Goal: Check status

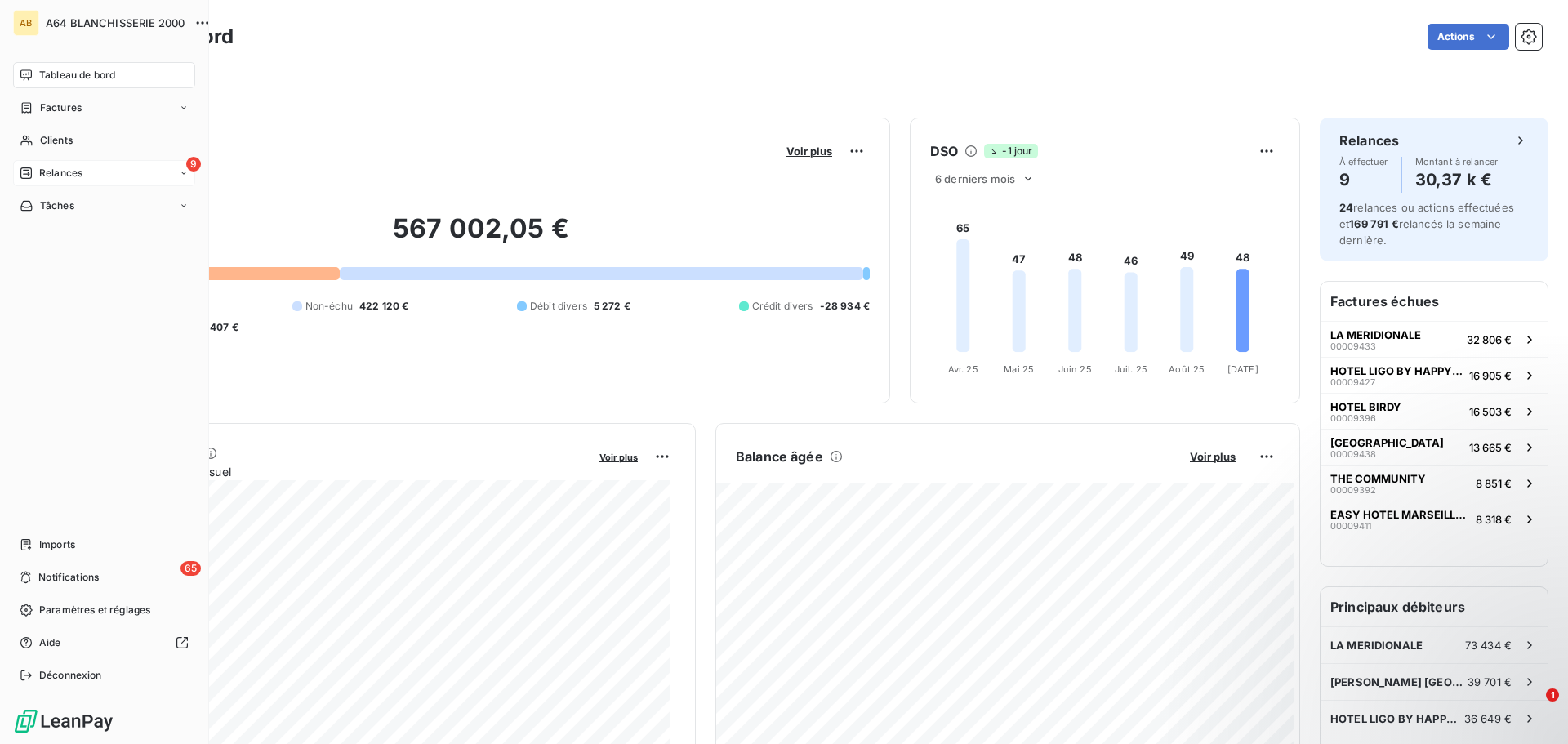
click at [142, 178] on div "9 Relances" at bounding box center [104, 172] width 182 height 26
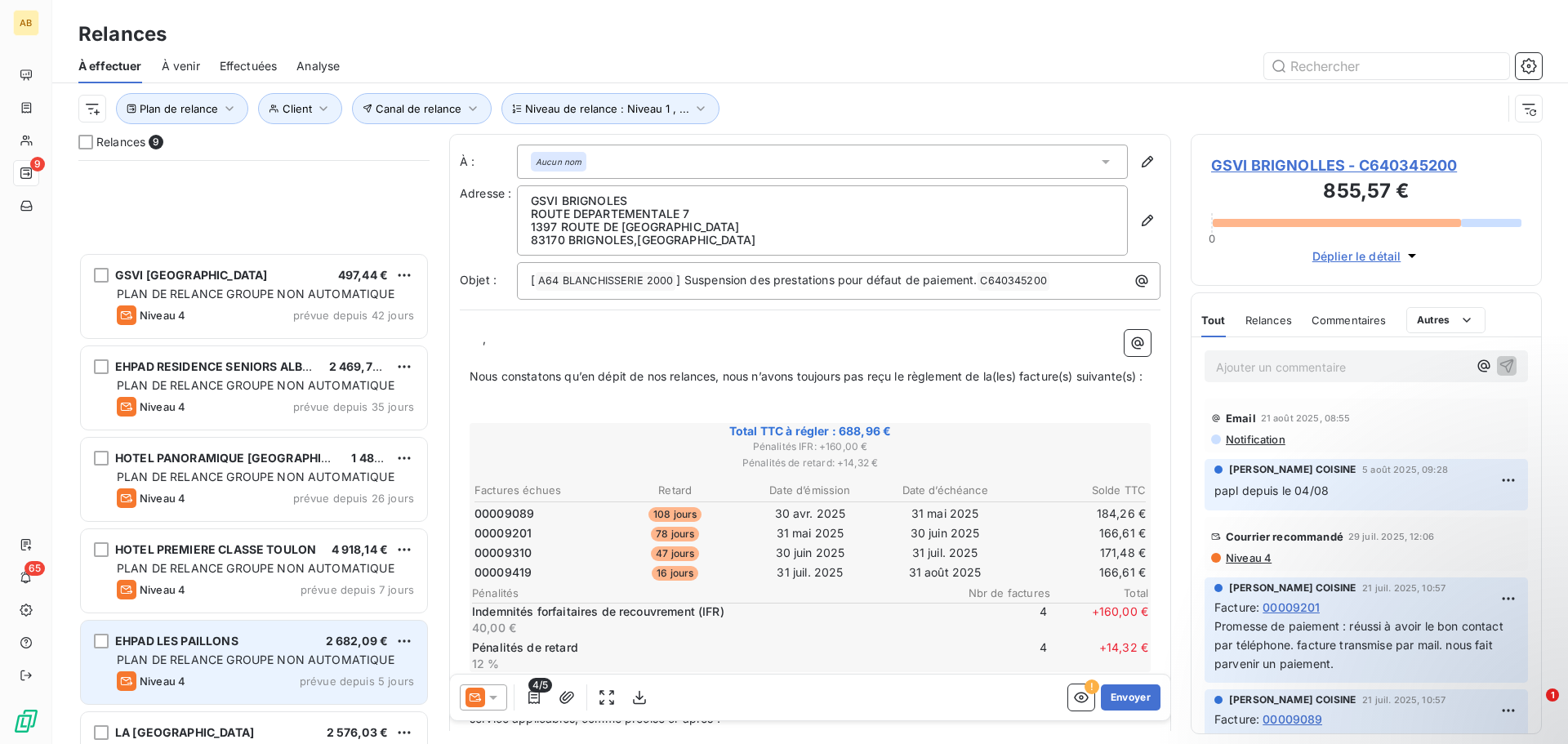
scroll to position [240, 0]
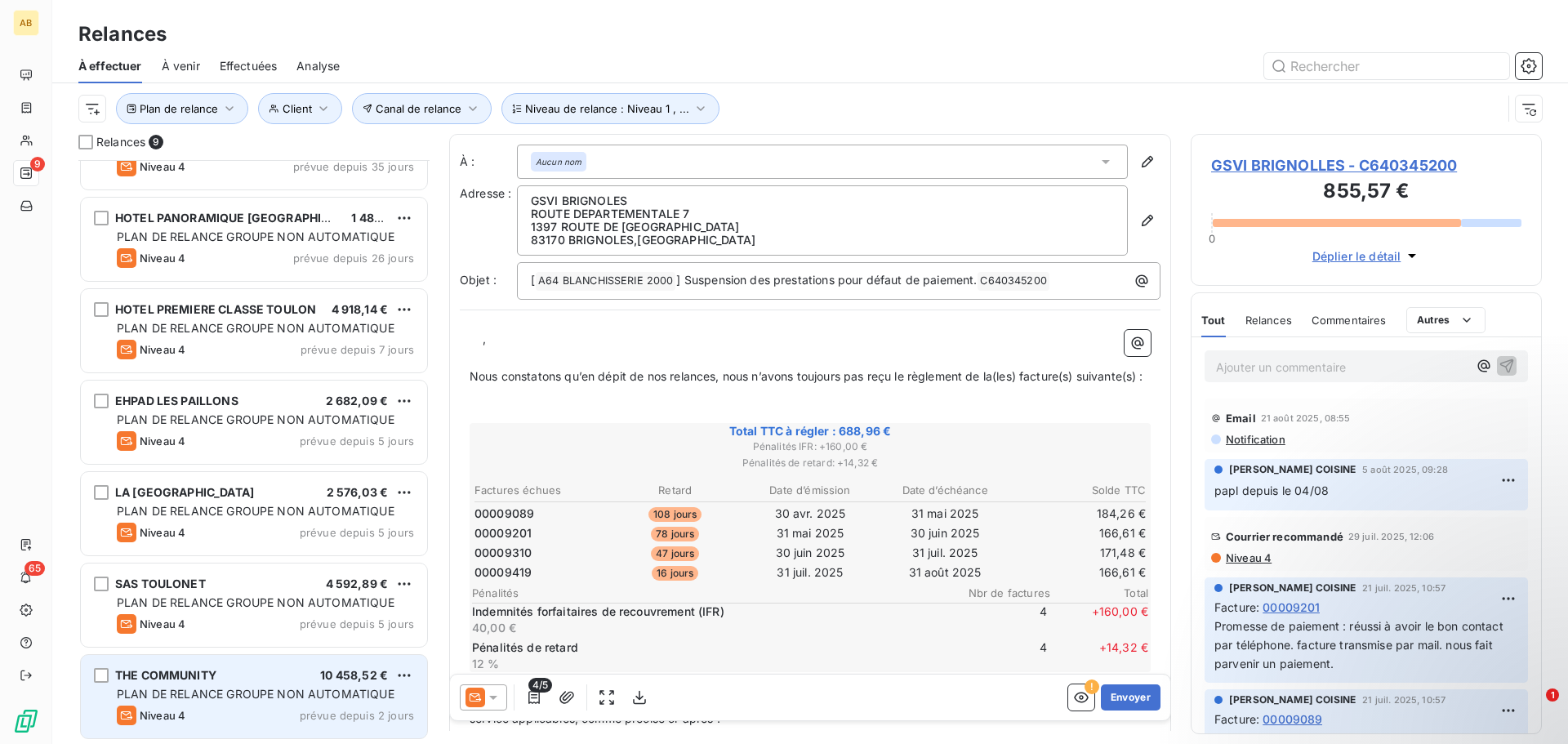
click at [242, 675] on div "THE COMMUNITY 10 458,52 €" at bounding box center [265, 675] width 297 height 14
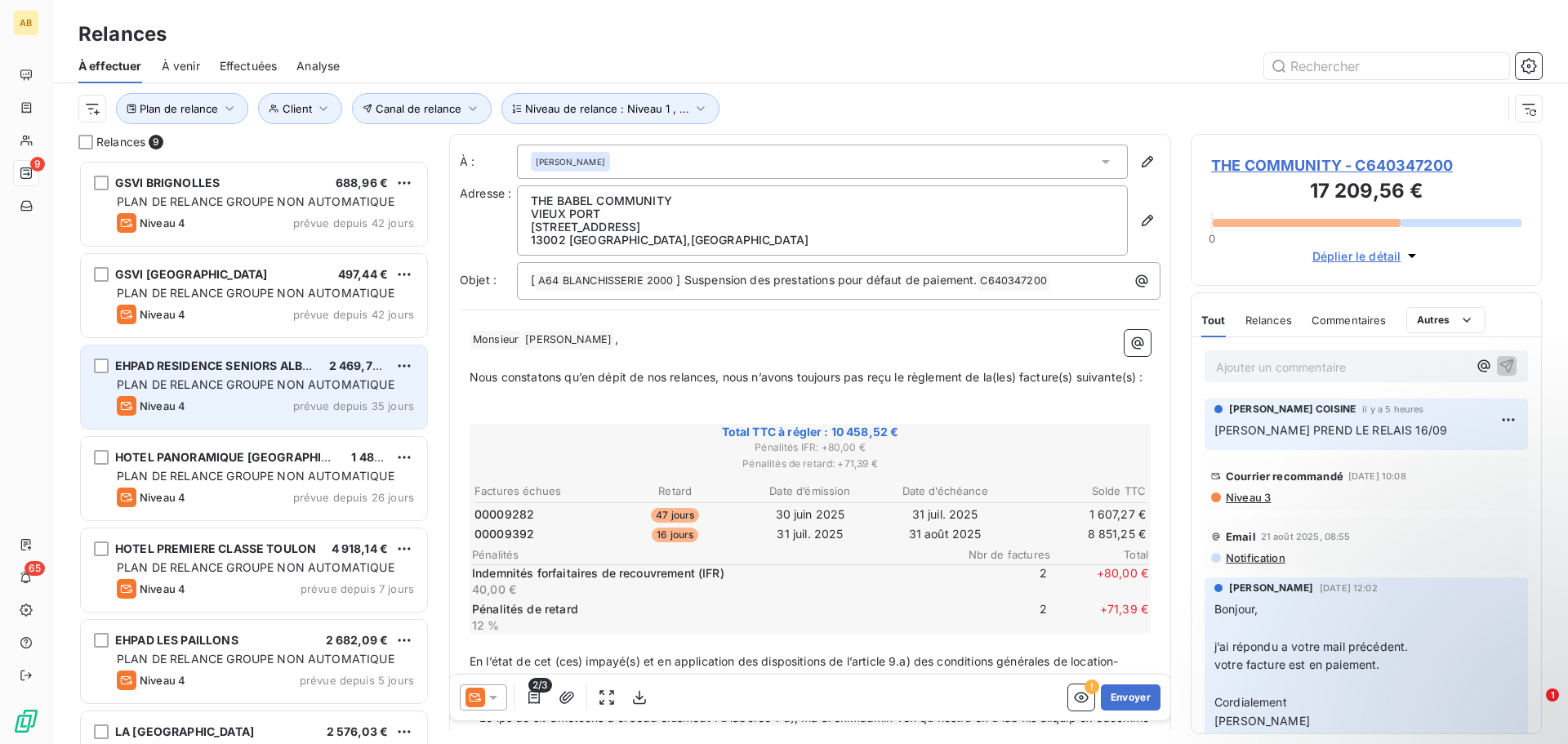
click at [247, 387] on span "PLAN DE RELANCE GROUPE NON AUTOMATIQUE" at bounding box center [256, 384] width 278 height 14
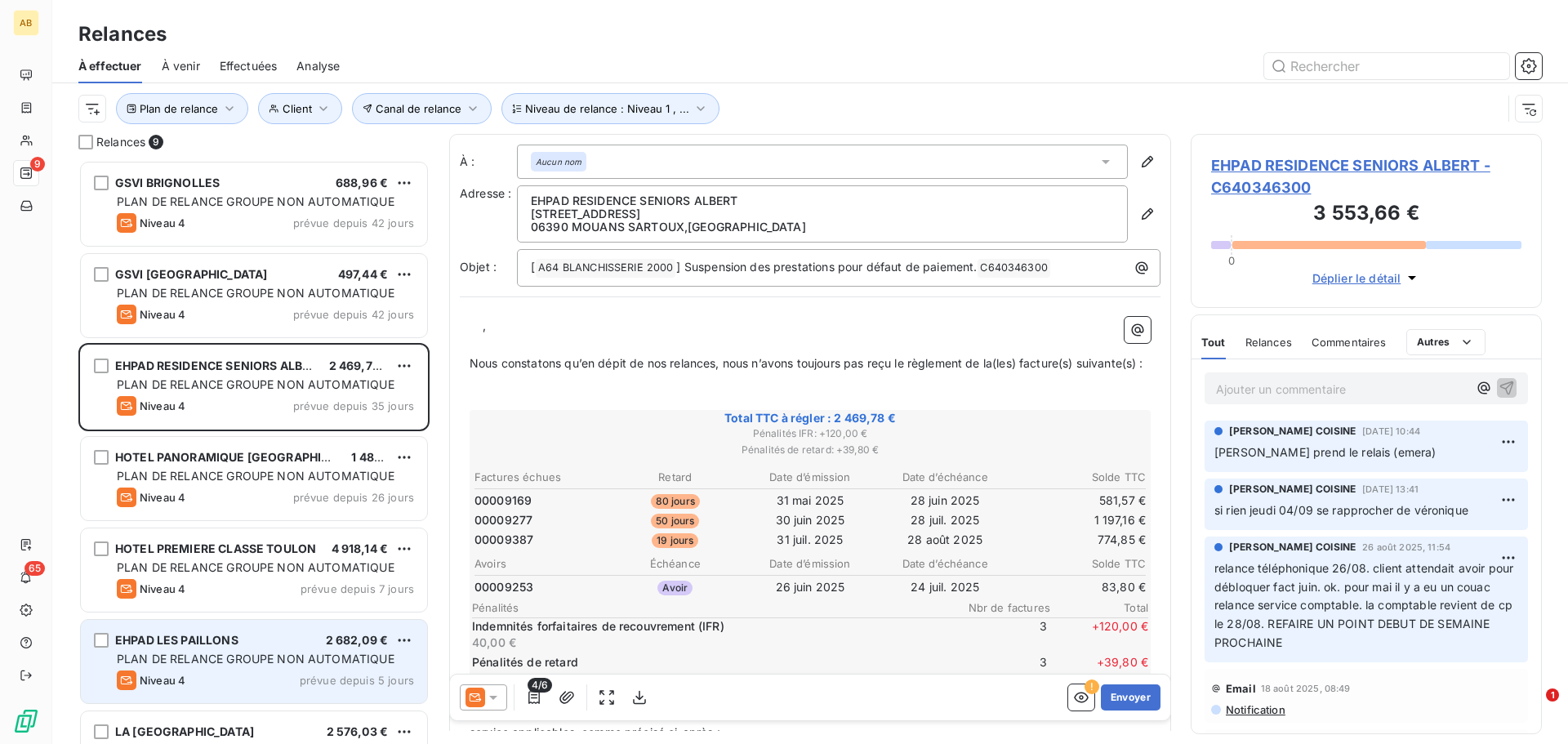
click at [268, 659] on span "PLAN DE RELANCE GROUPE NON AUTOMATIQUE" at bounding box center [256, 658] width 278 height 14
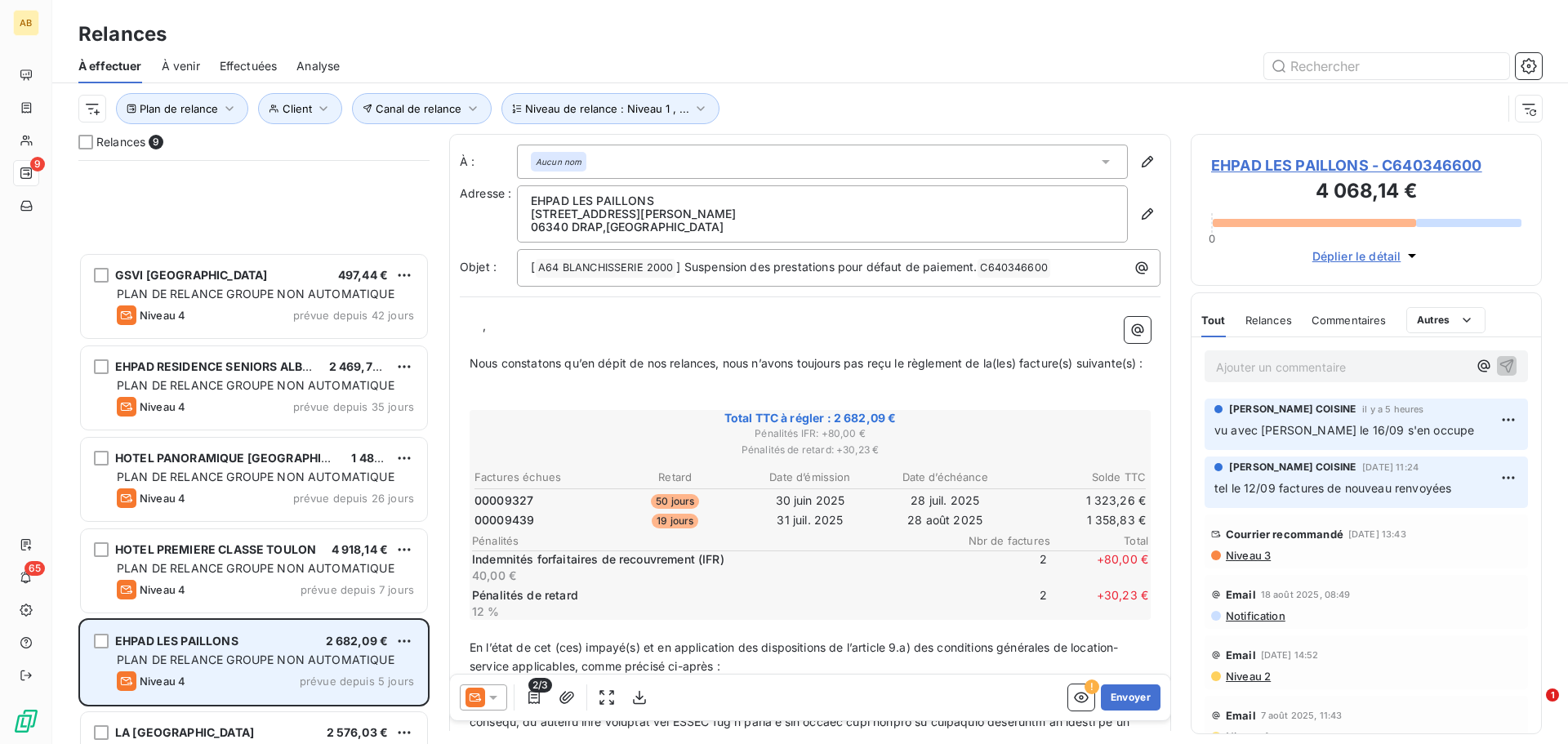
scroll to position [219, 0]
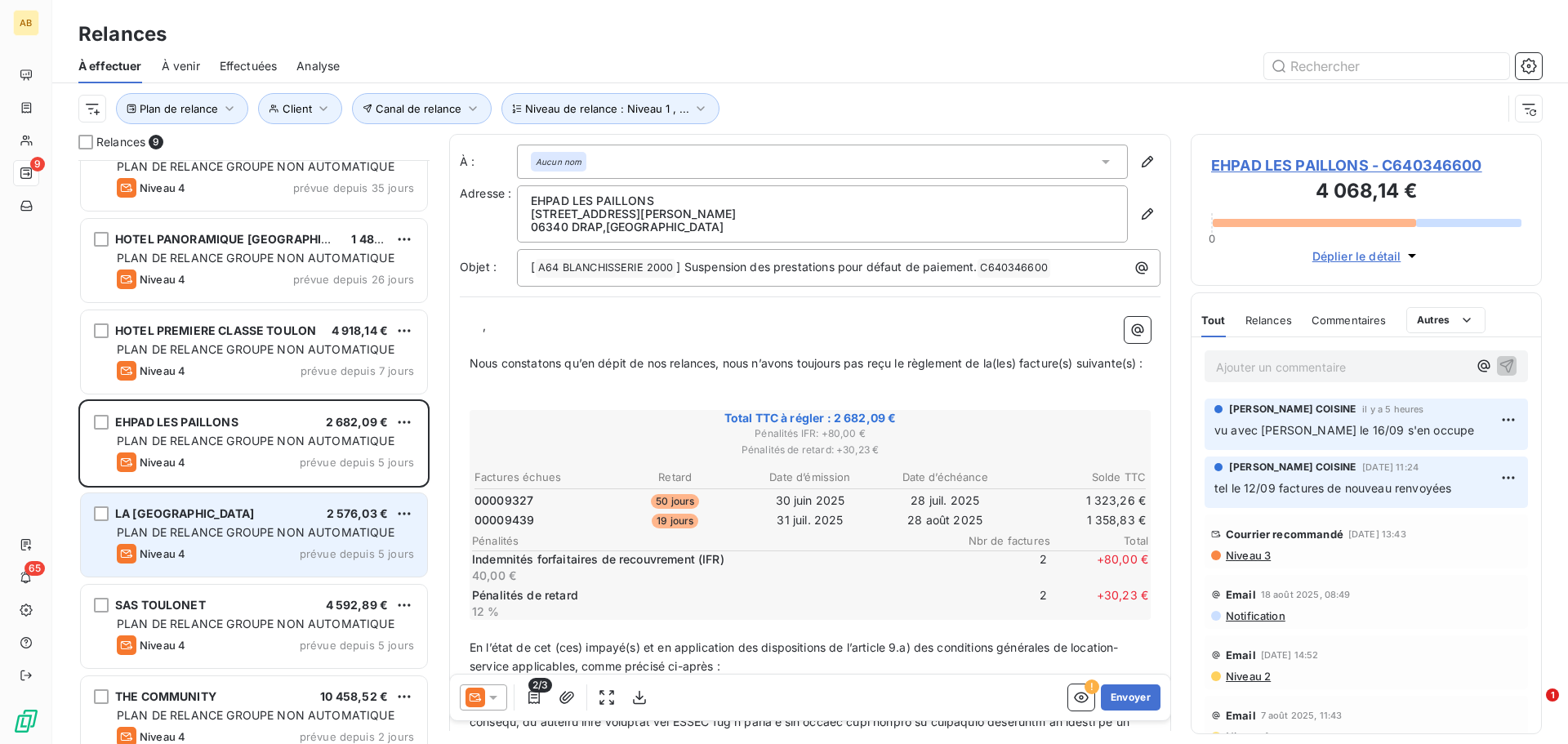
click at [272, 544] on div "Niveau 4 prévue depuis 5 jours" at bounding box center [265, 554] width 297 height 20
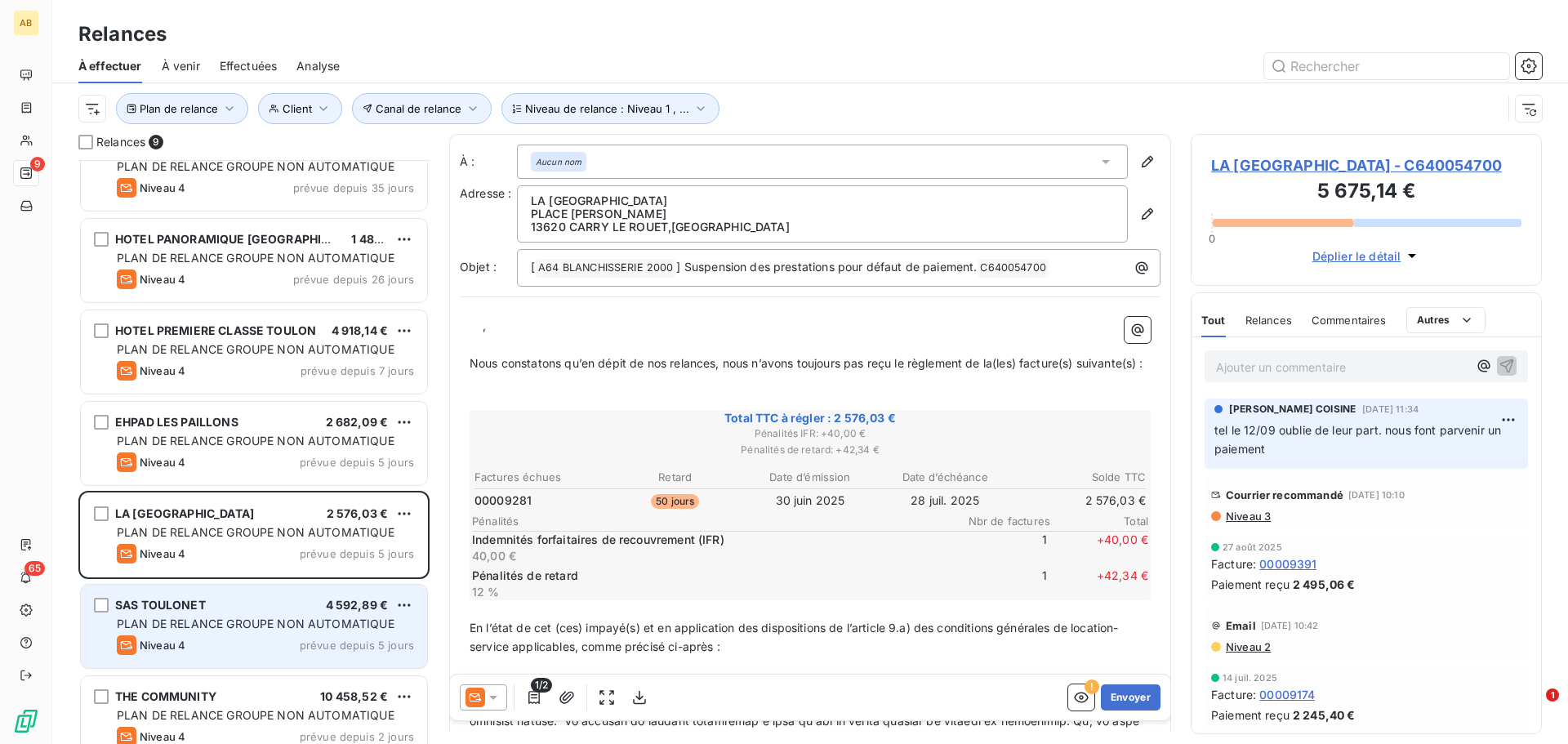
click at [250, 650] on div "Niveau 4 prévue depuis 5 jours" at bounding box center [265, 645] width 297 height 20
